Goal: Task Accomplishment & Management: Manage account settings

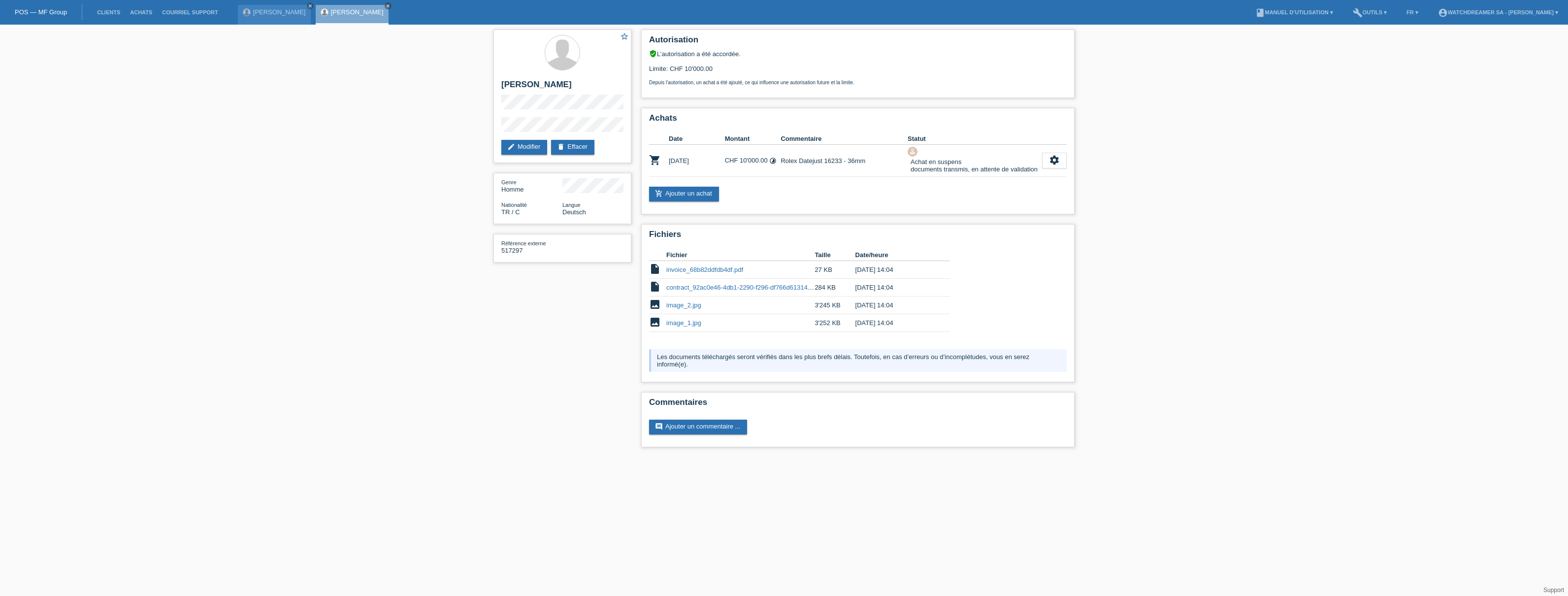
click at [269, 169] on div "star_border Hamdi Uzer edit Modifier delete Effacer Genre Homme Nationalité TR …" at bounding box center [784, 241] width 1568 height 432
click at [141, 15] on li "Achats" at bounding box center [141, 12] width 32 height 25
click at [145, 13] on link "Achats" at bounding box center [141, 12] width 32 height 6
